Goal: Task Accomplishment & Management: Use online tool/utility

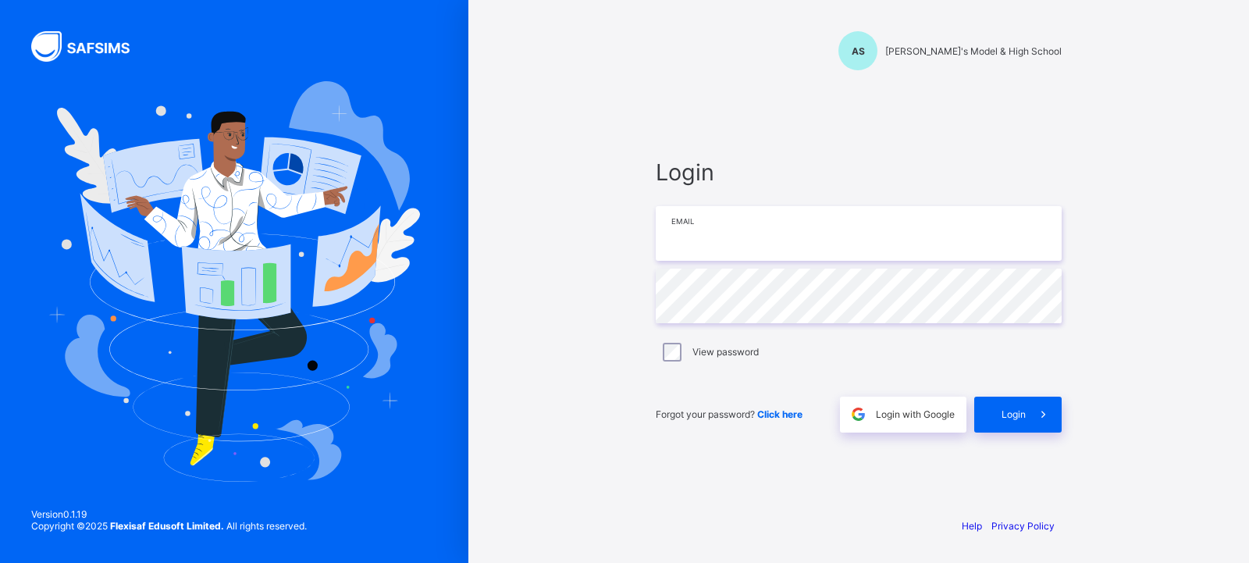
click at [691, 217] on input "email" at bounding box center [859, 233] width 406 height 55
click at [705, 245] on input "email" at bounding box center [859, 233] width 406 height 55
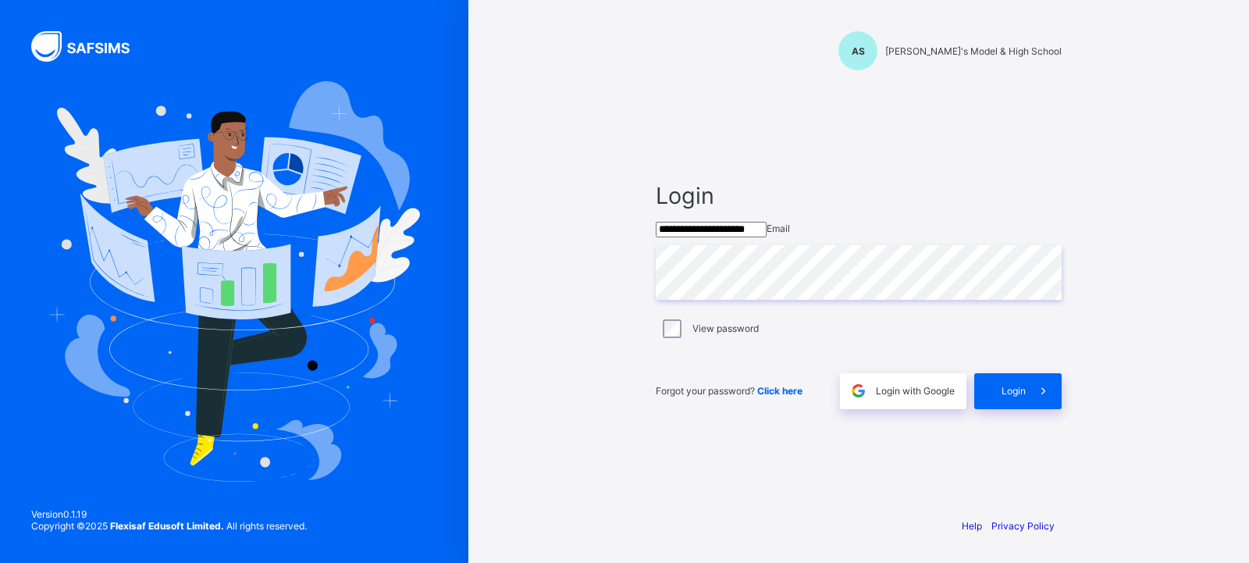
type input "**********"
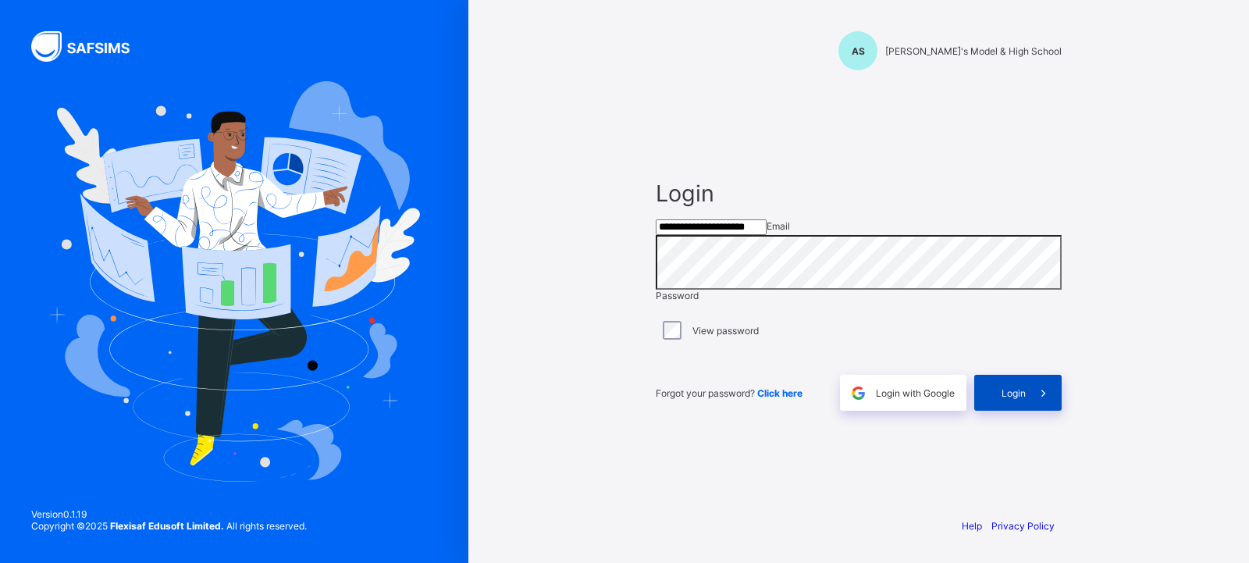
click at [1019, 399] on span "Login" at bounding box center [1014, 393] width 24 height 12
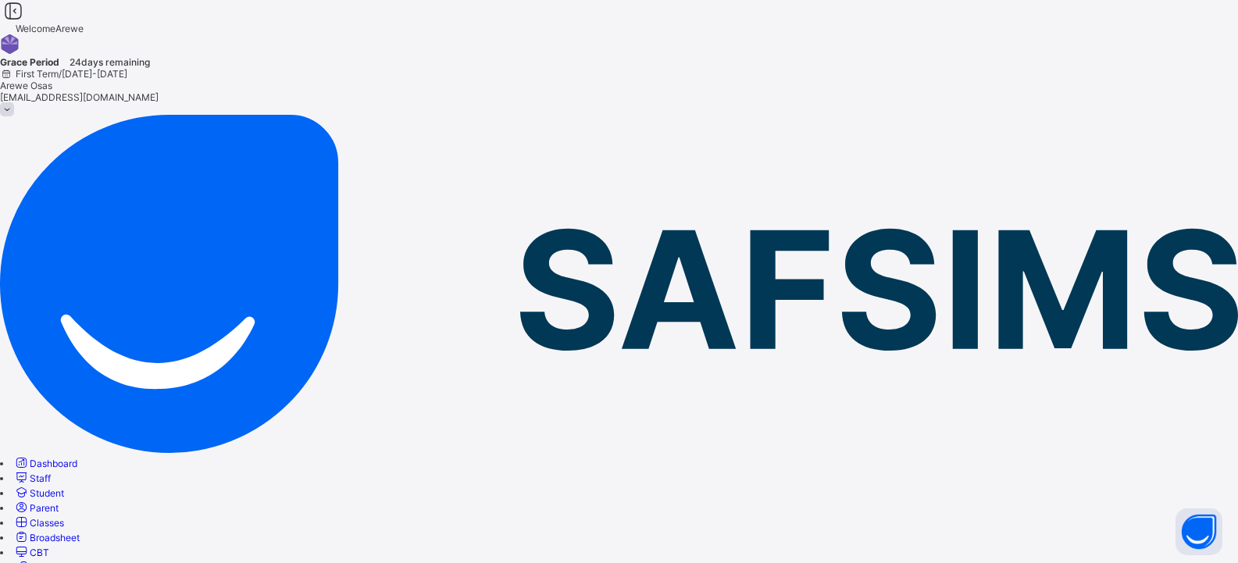
click at [64, 487] on link "Student" at bounding box center [38, 493] width 51 height 12
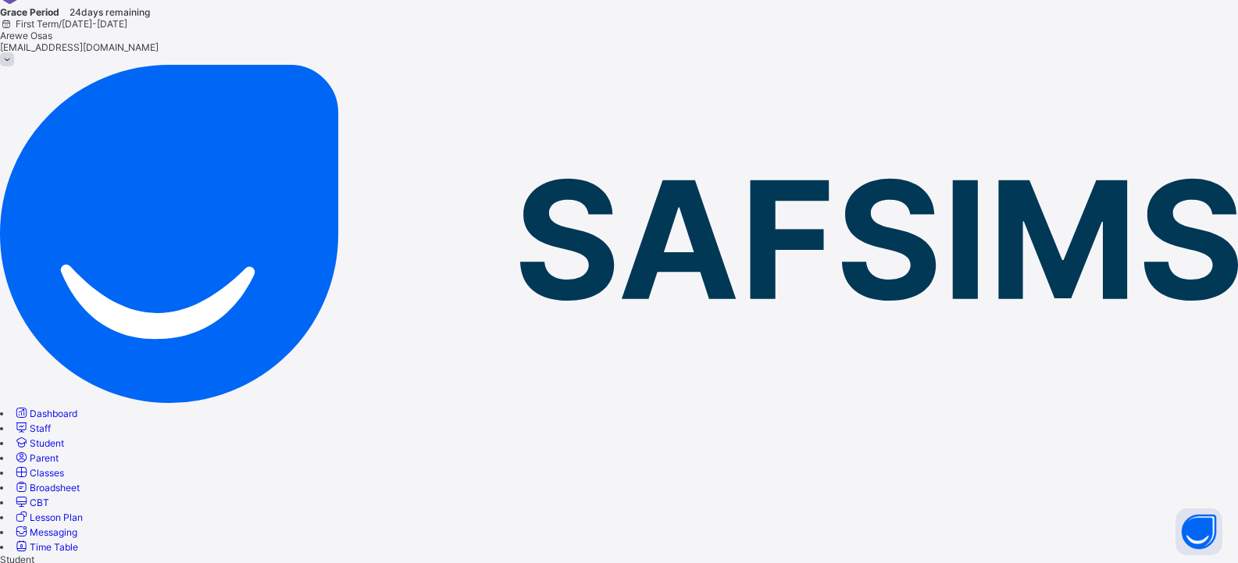
scroll to position [78, 0]
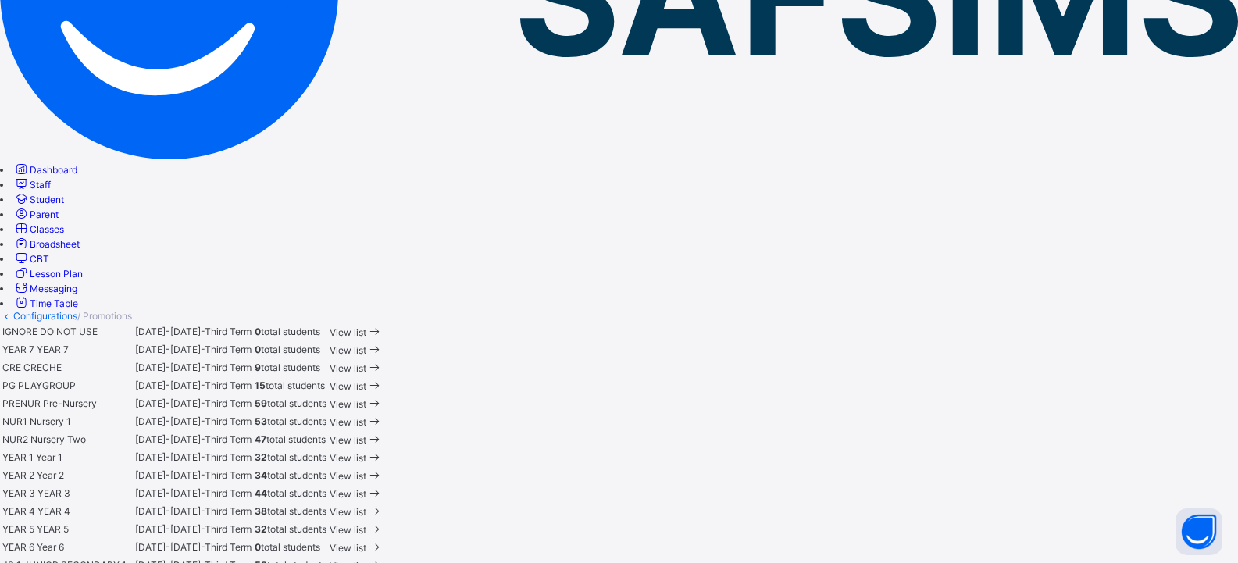
scroll to position [468, 0]
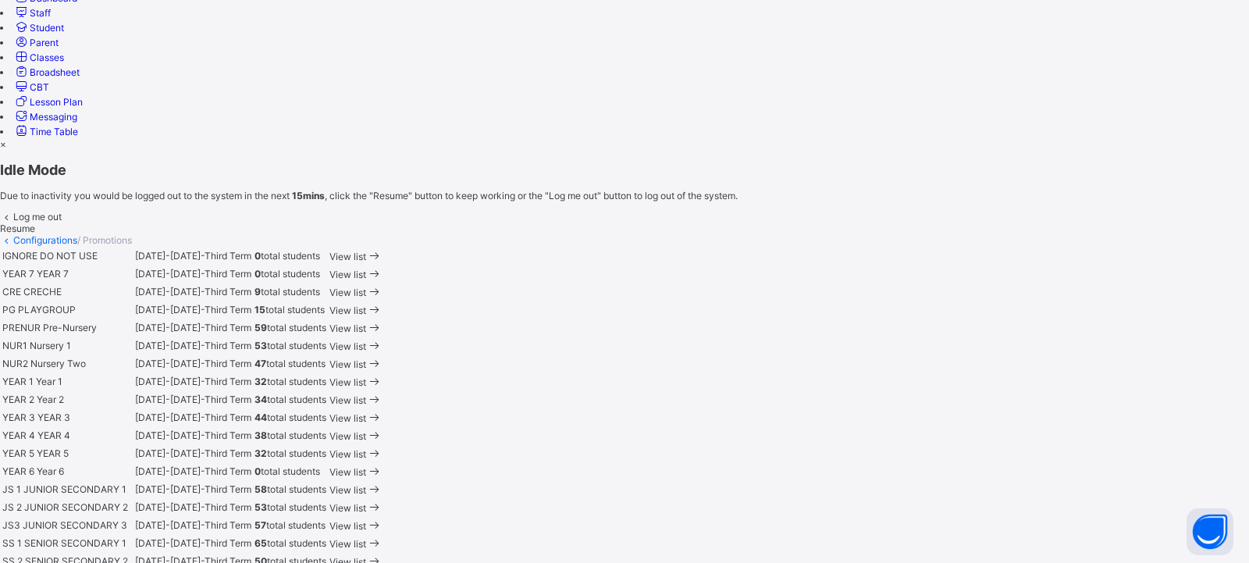
click at [793, 234] on div "Resume" at bounding box center [624, 229] width 1249 height 12
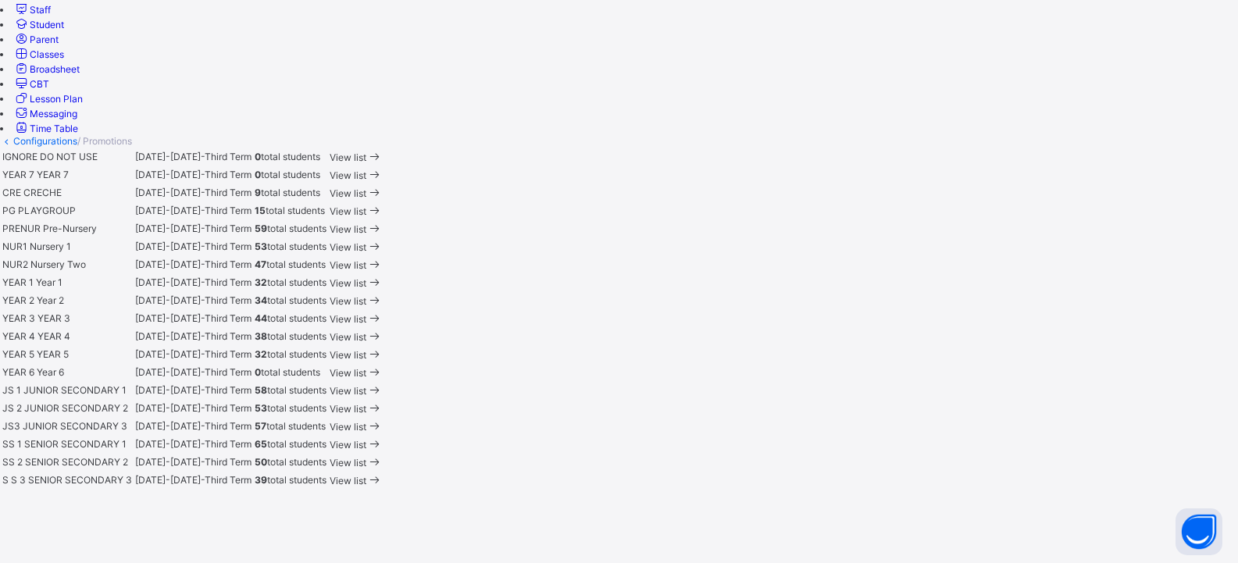
click at [35, 324] on span "YEAR 3" at bounding box center [18, 318] width 33 height 12
click at [383, 325] on span at bounding box center [374, 319] width 16 height 12
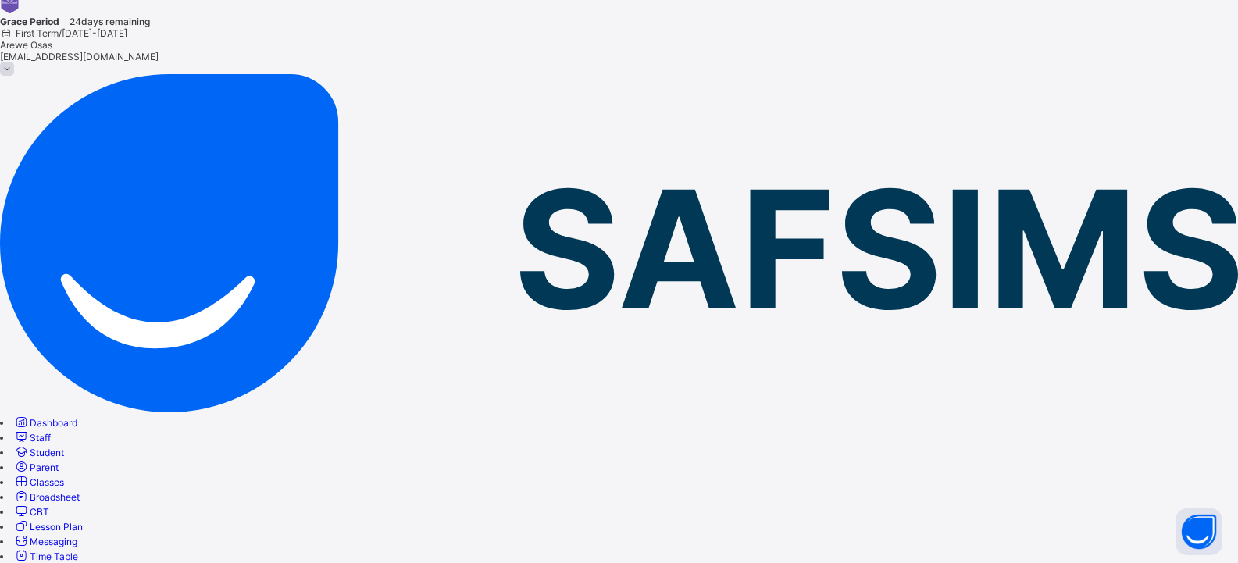
scroll to position [59, 0]
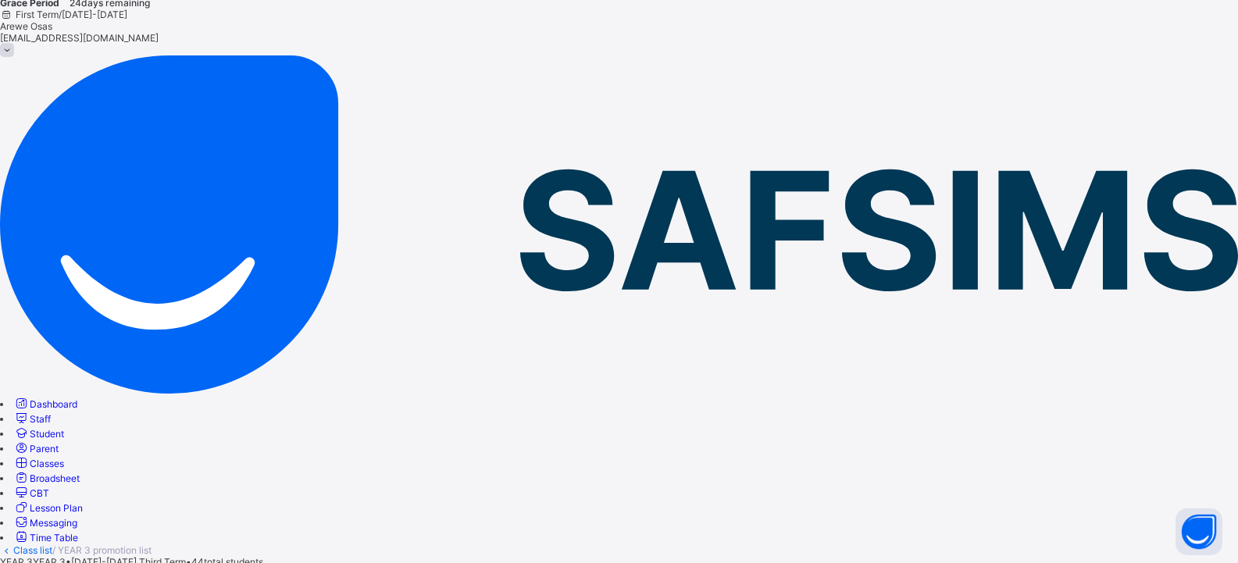
click at [64, 428] on span "Student" at bounding box center [47, 434] width 34 height 12
drag, startPoint x: 90, startPoint y: 531, endPoint x: 112, endPoint y: 522, distance: 23.5
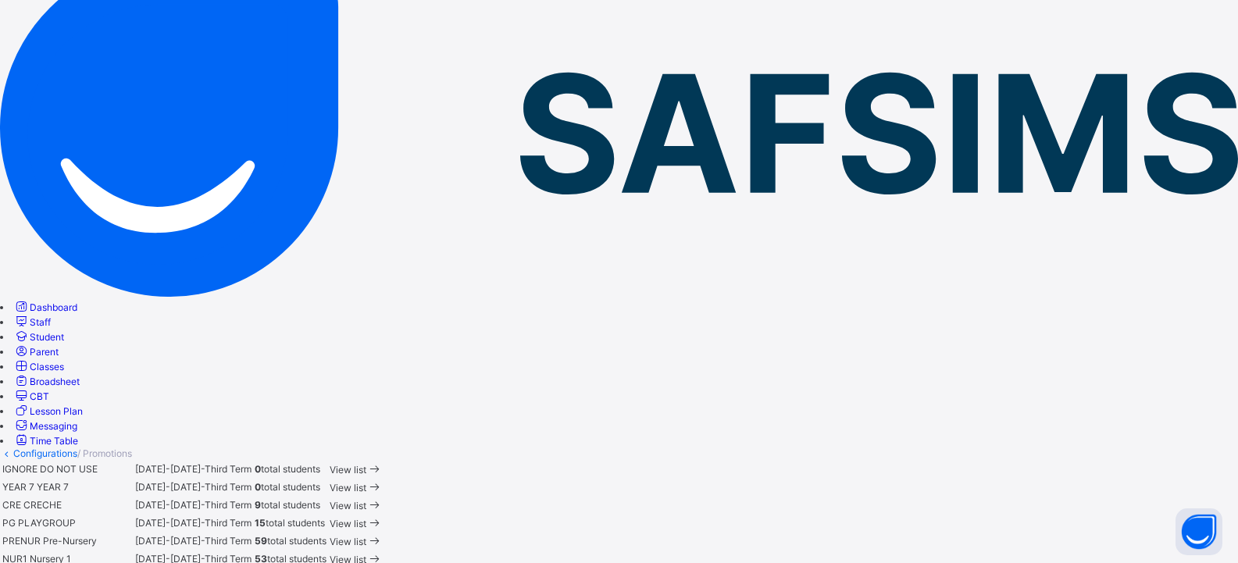
scroll to position [312, 0]
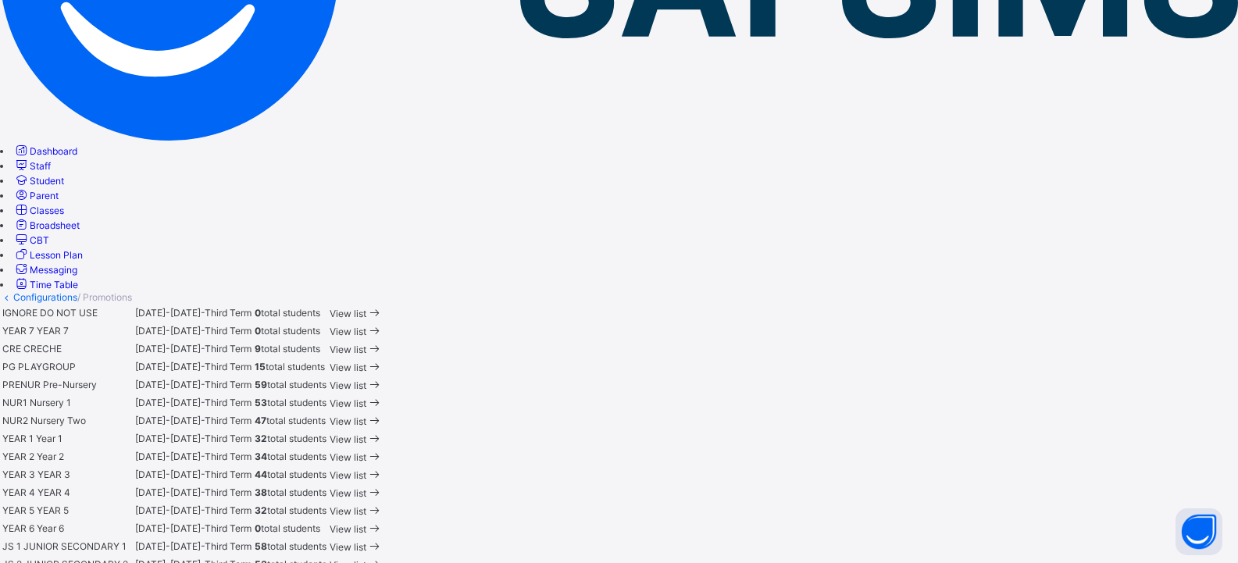
click at [366, 451] on span "View list" at bounding box center [348, 457] width 37 height 12
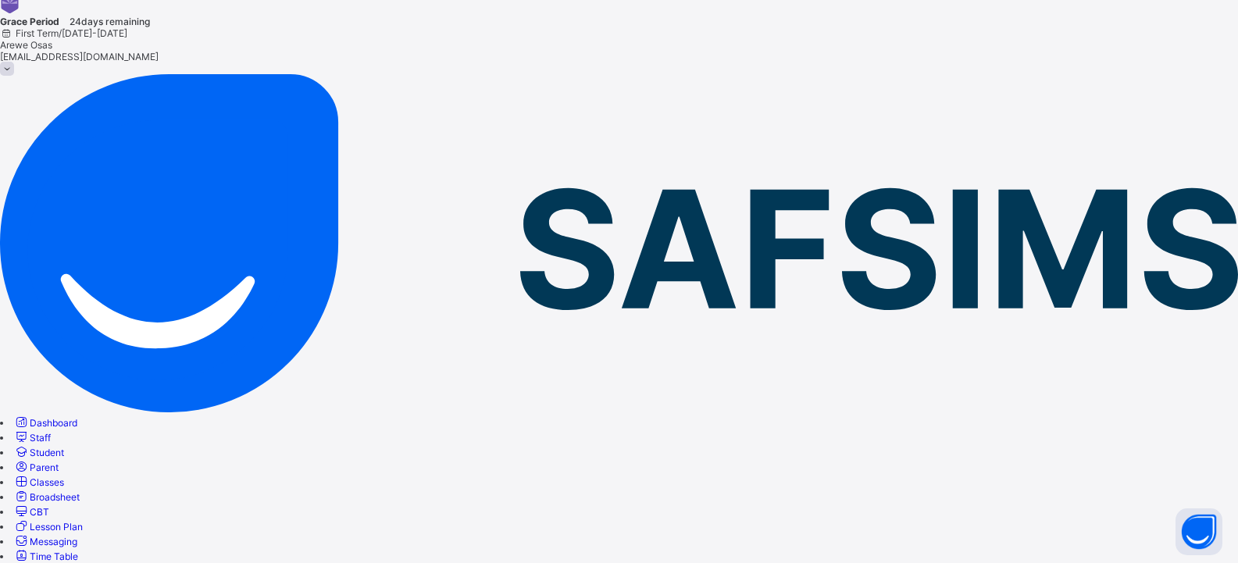
scroll to position [59, 0]
